Goal: Task Accomplishment & Management: Use online tool/utility

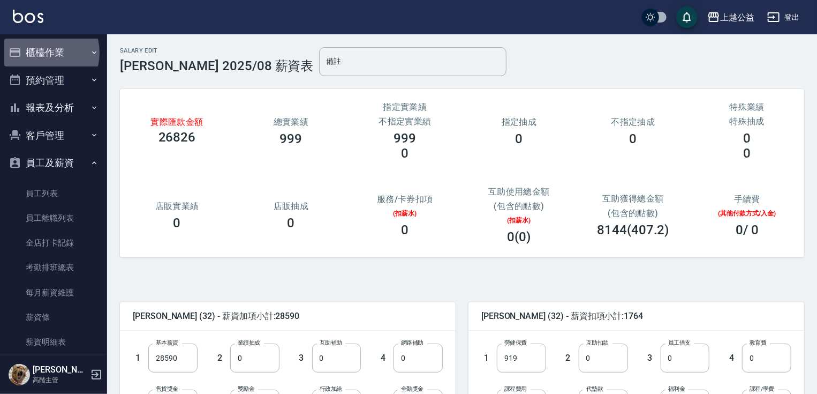
click at [41, 52] on button "櫃檯作業" at bounding box center [53, 53] width 99 height 28
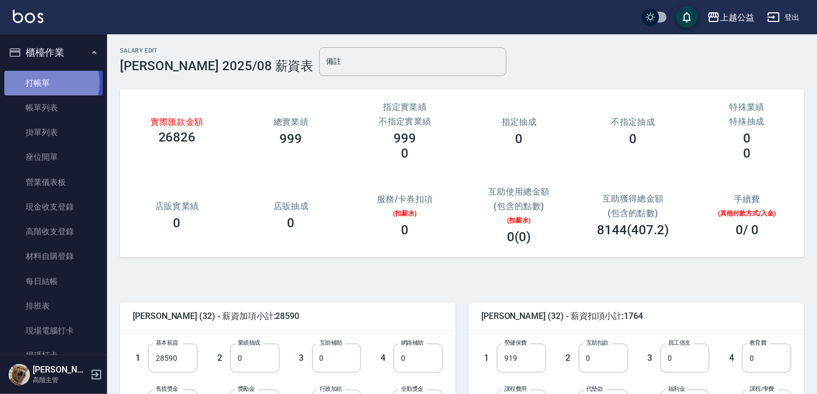
click at [43, 82] on link "打帳單" at bounding box center [53, 83] width 99 height 25
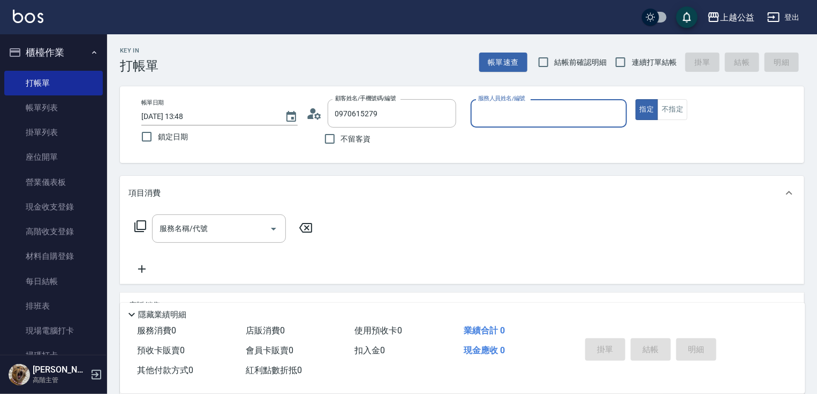
type input "朱微庭/0970615279/null"
type input "廖麗婷-7"
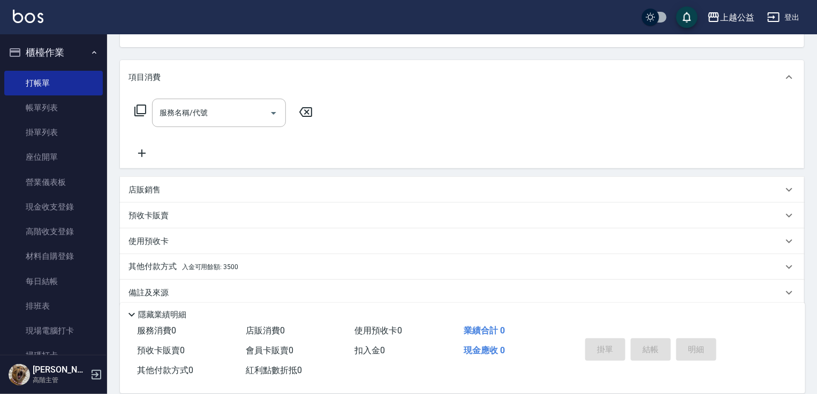
scroll to position [129, 0]
